Goal: Task Accomplishment & Management: Use online tool/utility

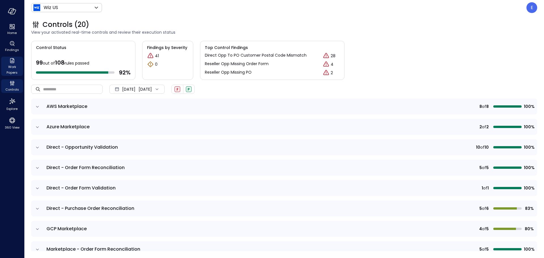
click at [14, 64] on icon "Work Papers" at bounding box center [12, 60] width 7 height 7
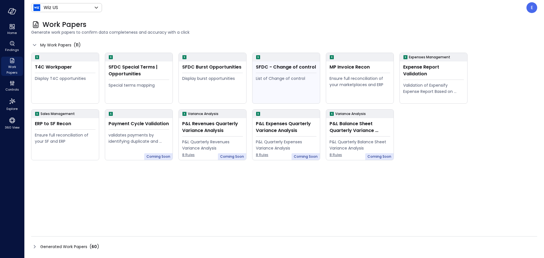
click at [280, 89] on div "List of Change of control" at bounding box center [286, 88] width 61 height 26
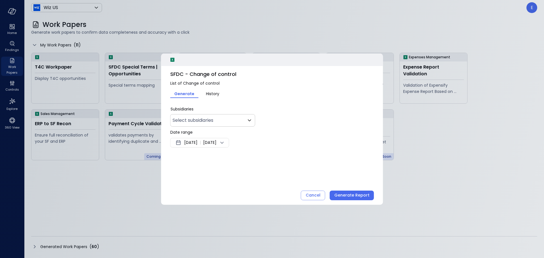
type input "**"
click at [216, 143] on span "Oct 3, 2025" at bounding box center [209, 142] width 13 height 7
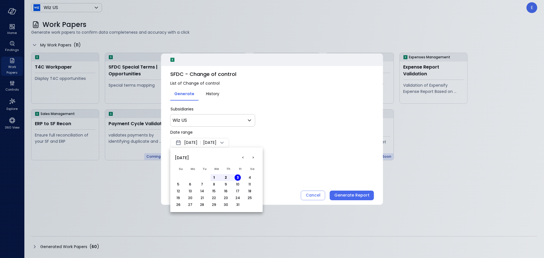
click at [244, 156] on button "<" at bounding box center [243, 158] width 10 height 10
click at [238, 177] on button "1" at bounding box center [237, 177] width 6 height 6
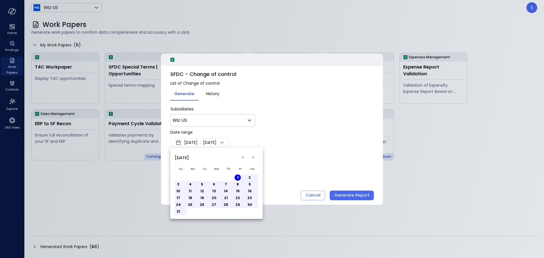
click at [253, 159] on button ">" at bounding box center [253, 158] width 10 height 10
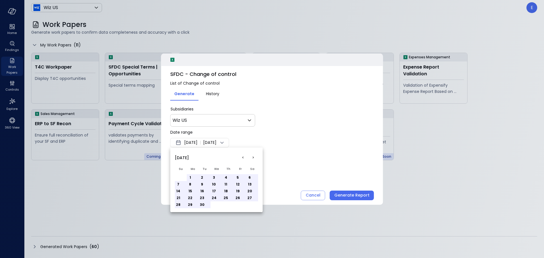
click at [204, 205] on button "30" at bounding box center [202, 205] width 6 height 6
click at [318, 164] on div at bounding box center [272, 129] width 544 height 258
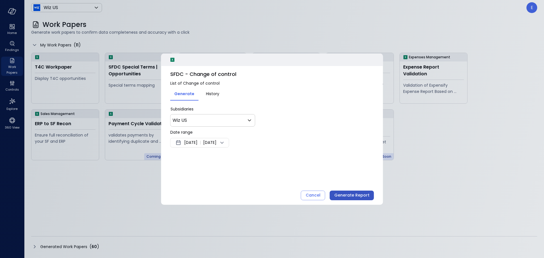
click at [345, 195] on div "Generate Report" at bounding box center [351, 195] width 35 height 7
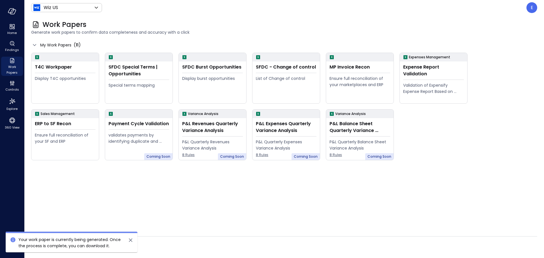
click at [77, 241] on span "Your work paper is currently being generated. Once the process is complete, you…" at bounding box center [69, 243] width 102 height 12
click at [15, 47] on icon "Findings" at bounding box center [12, 43] width 7 height 7
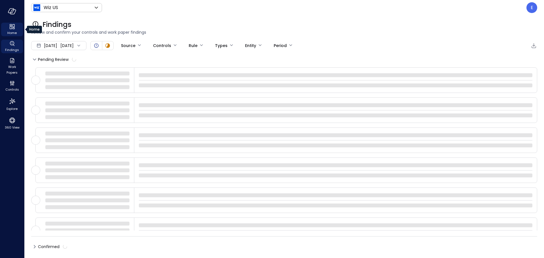
click at [12, 28] on icon "Home" at bounding box center [12, 26] width 7 height 7
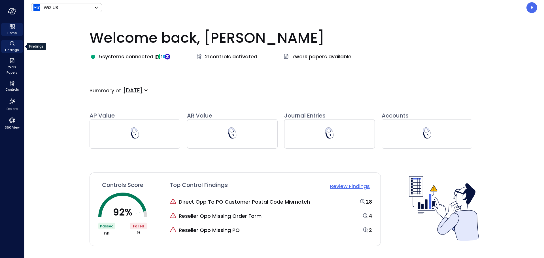
click at [16, 45] on div "Findings" at bounding box center [12, 47] width 22 height 14
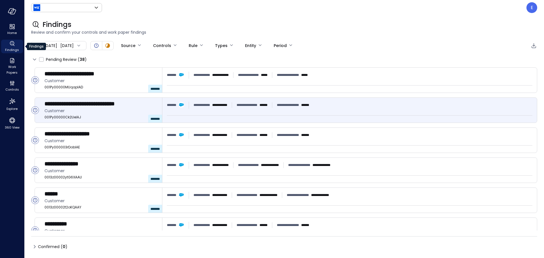
type input "******"
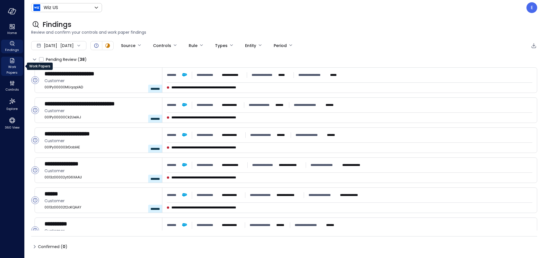
click at [11, 65] on span "Work Papers" at bounding box center [11, 69] width 17 height 11
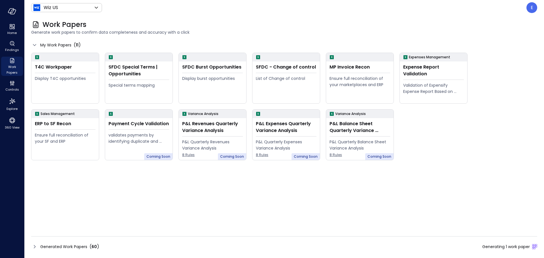
click at [32, 246] on icon at bounding box center [34, 246] width 7 height 7
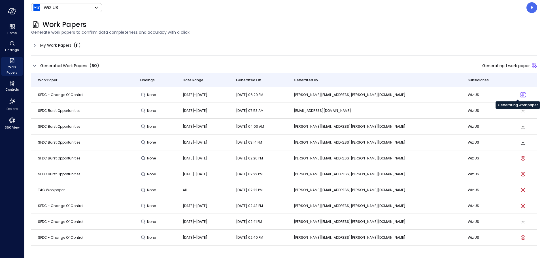
click at [522, 95] on div "Sliding puzzle loader" at bounding box center [523, 95] width 2 height 2
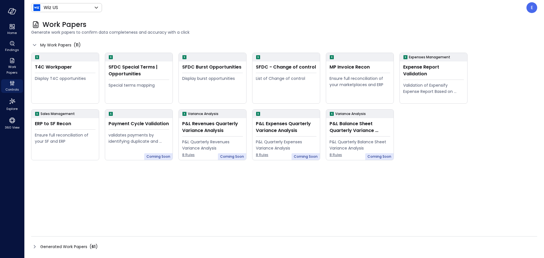
click at [33, 247] on icon at bounding box center [34, 246] width 7 height 7
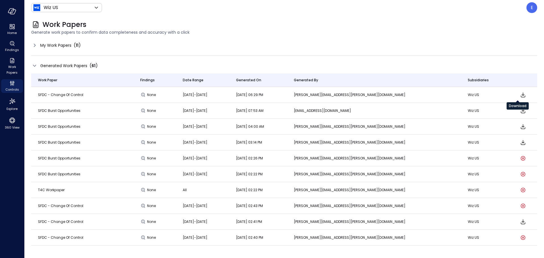
click at [520, 95] on icon "Download" at bounding box center [522, 94] width 5 height 5
